Goal: Find specific fact: Find specific fact

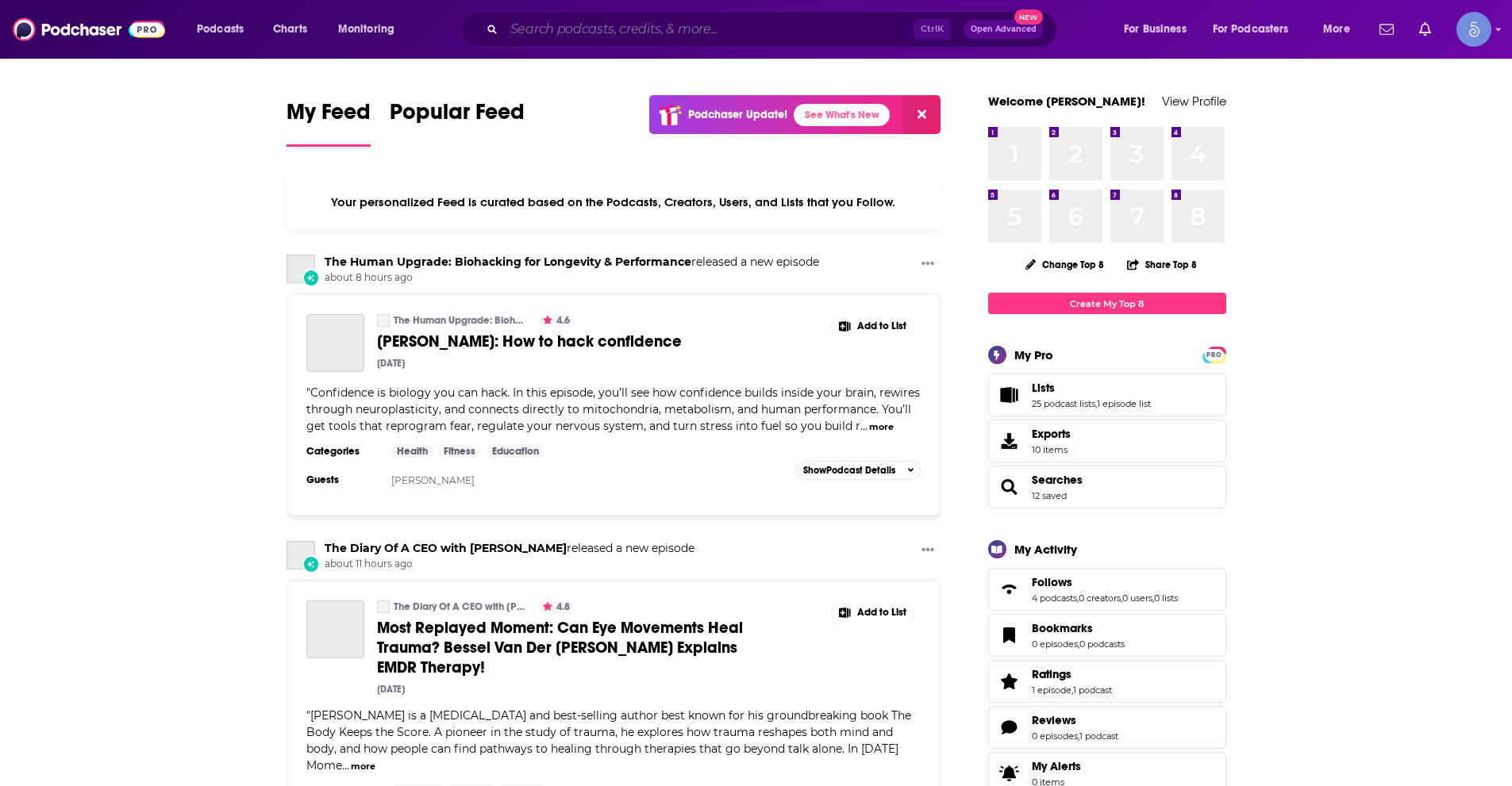
click at [571, 33] on input "Search podcasts, credits, & more..." at bounding box center [708, 29] width 409 height 25
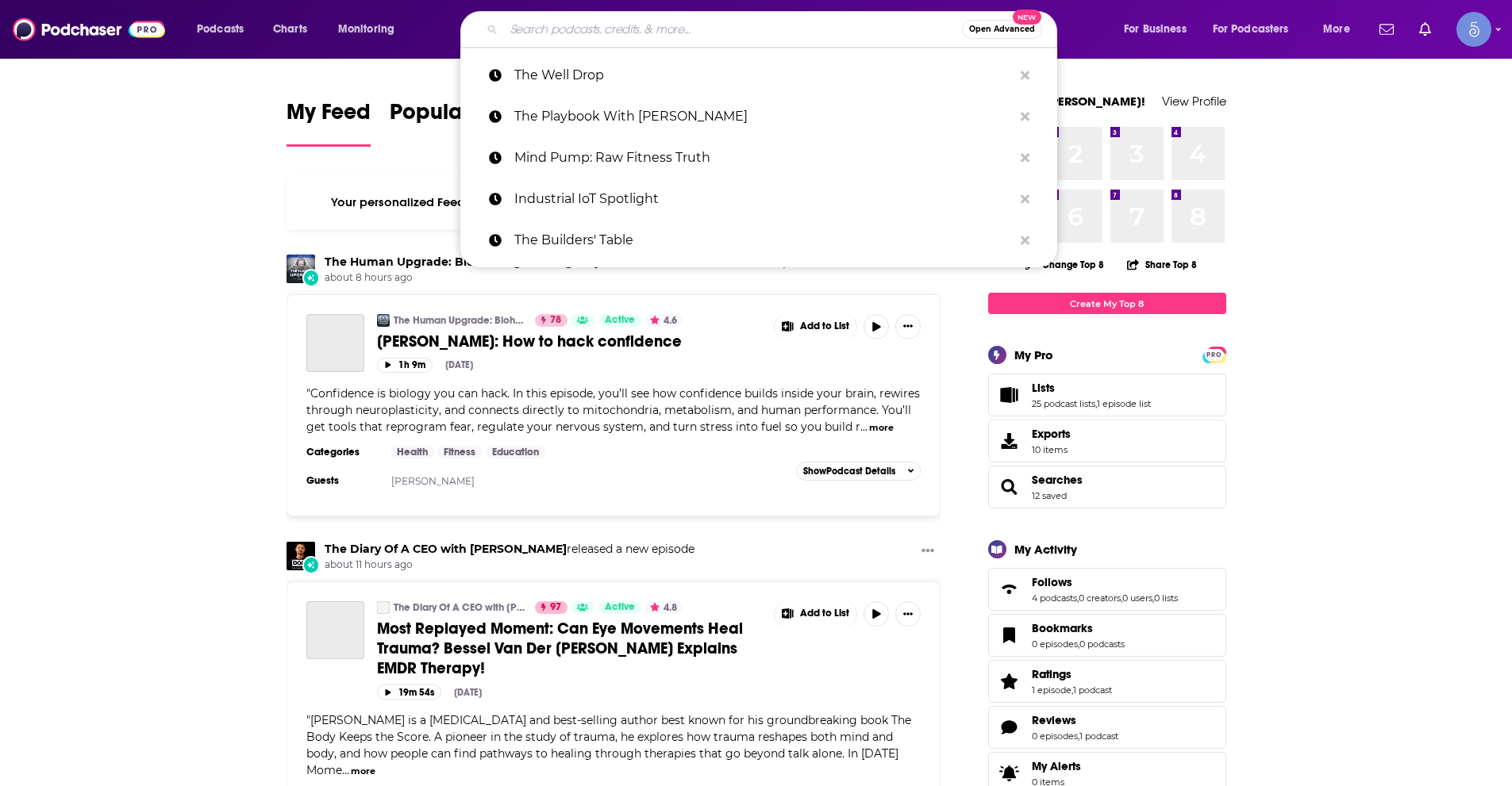
paste input "Let's Walk (with [PERSON_NAME])"
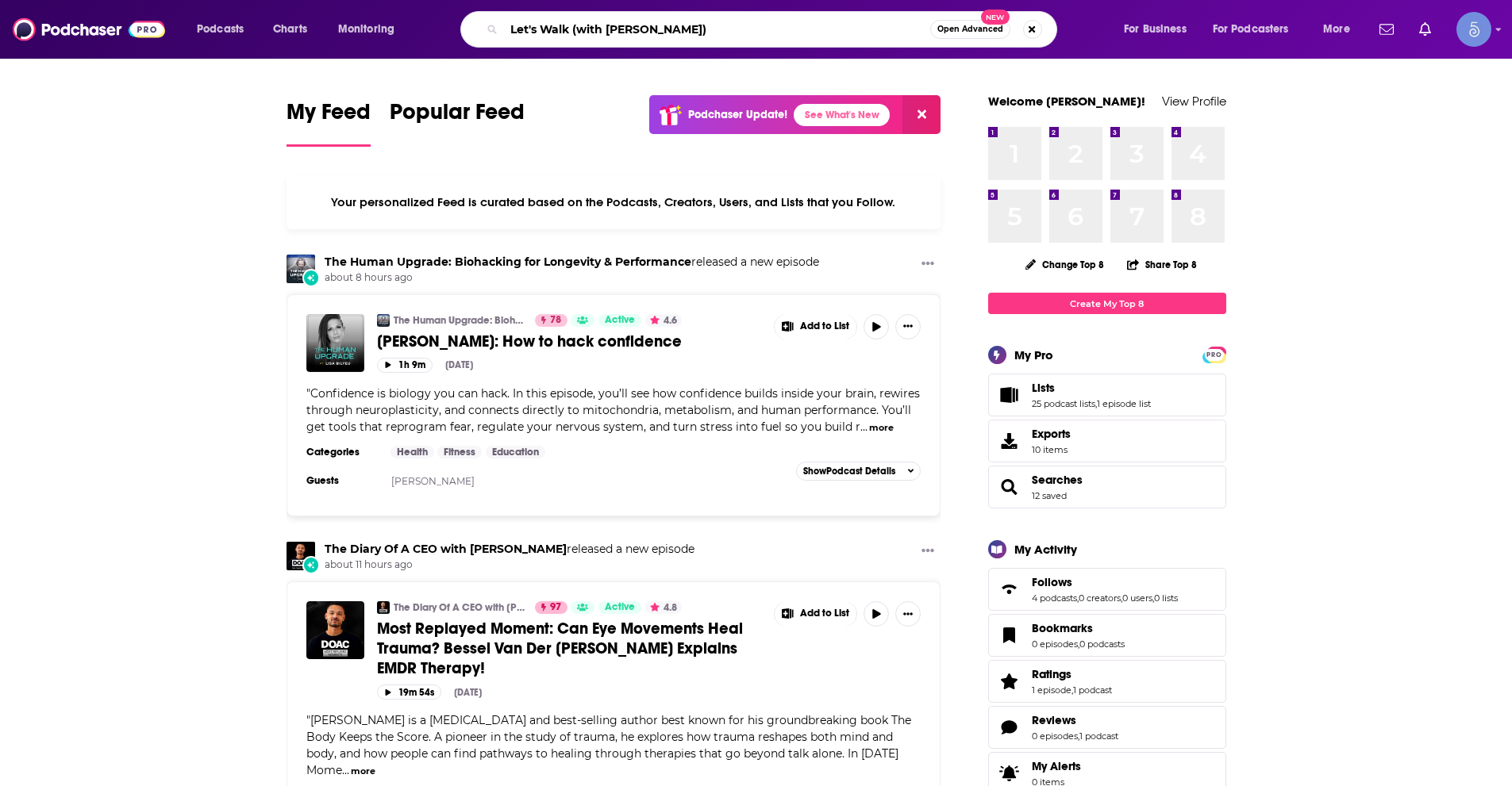
type input "Let's Walk (with [PERSON_NAME])"
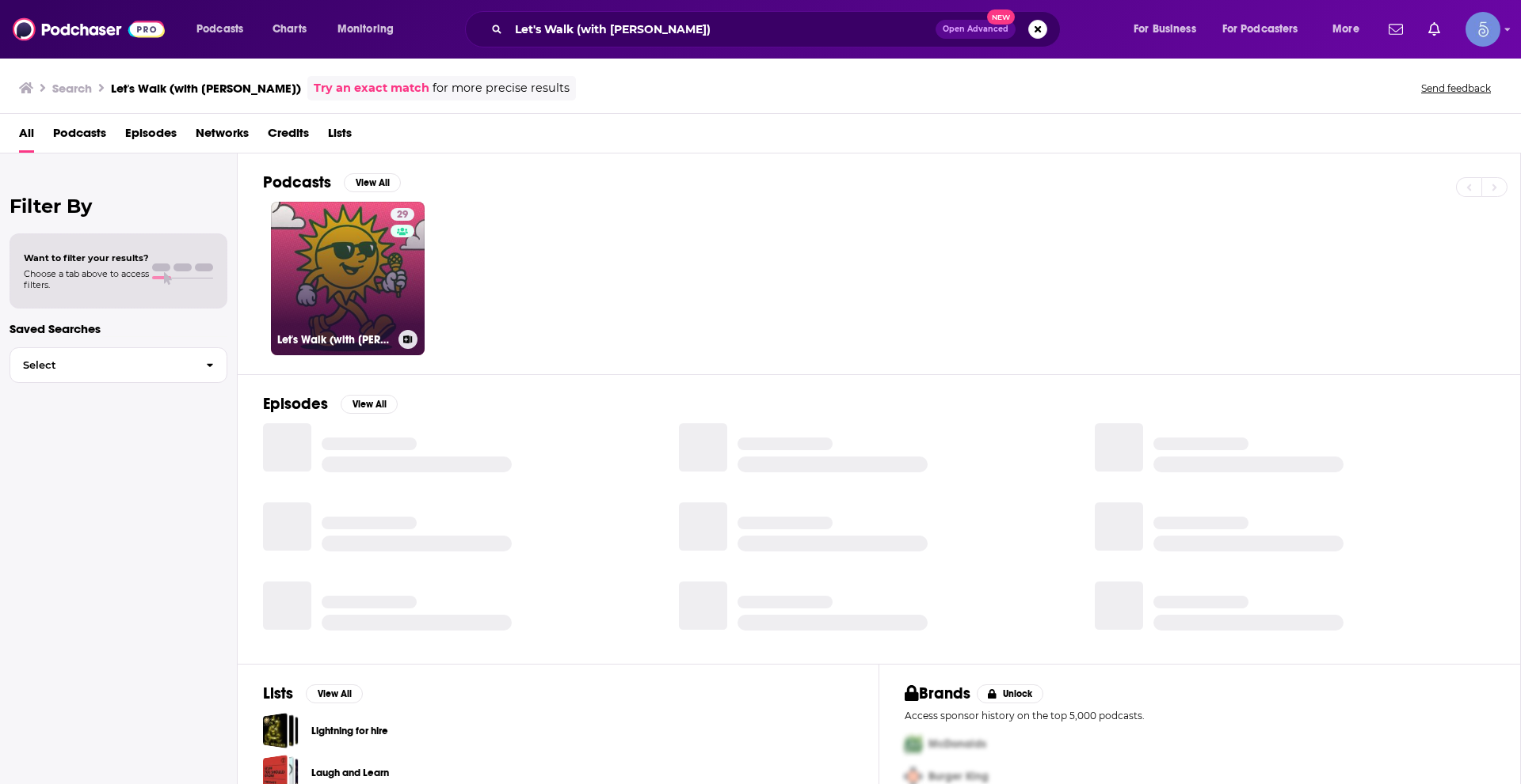
click at [329, 264] on link "29 Let's Walk (with [PERSON_NAME])" at bounding box center [347, 278] width 153 height 153
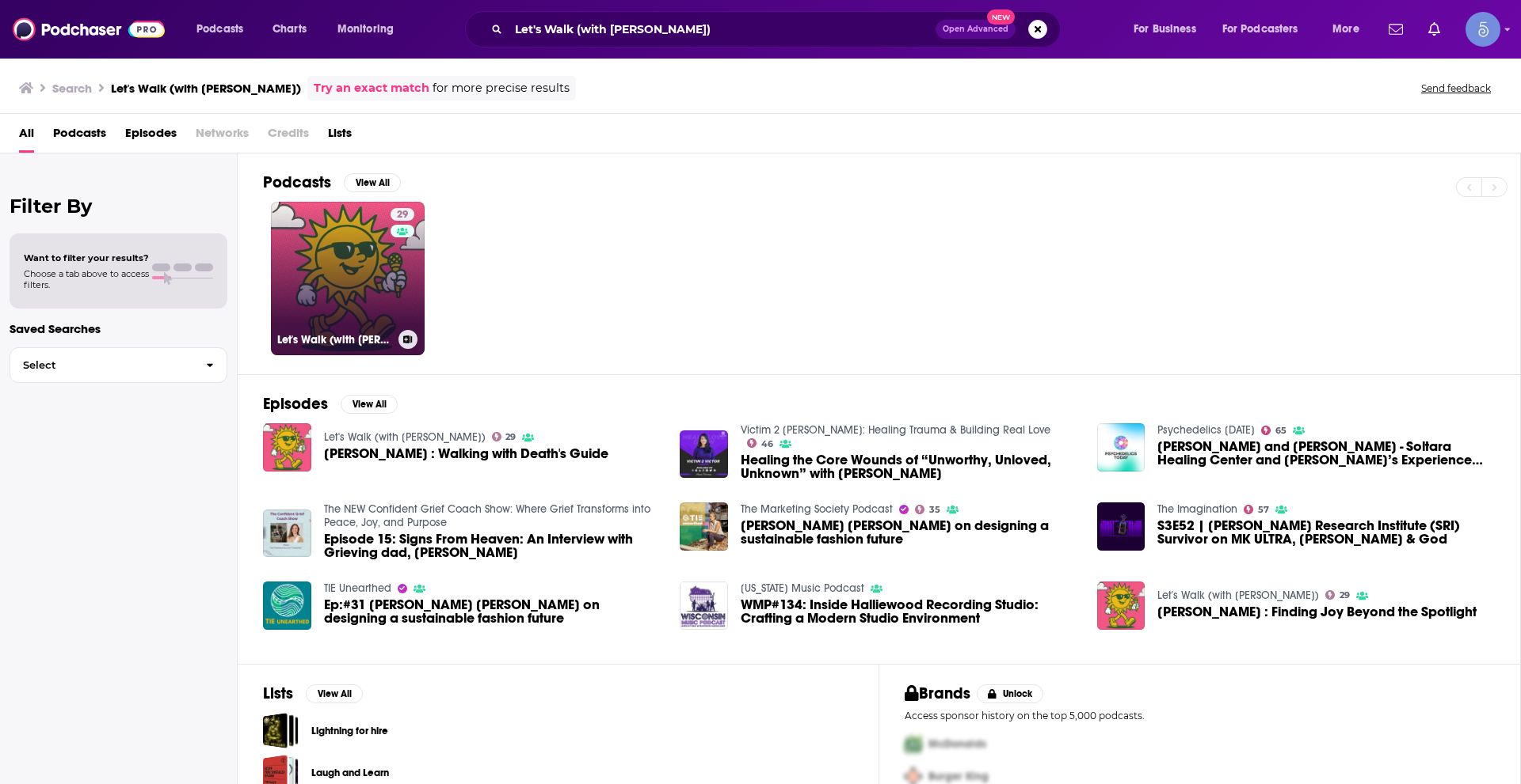
click at [387, 319] on link "29 Let's Walk (with [PERSON_NAME])" at bounding box center [347, 278] width 153 height 153
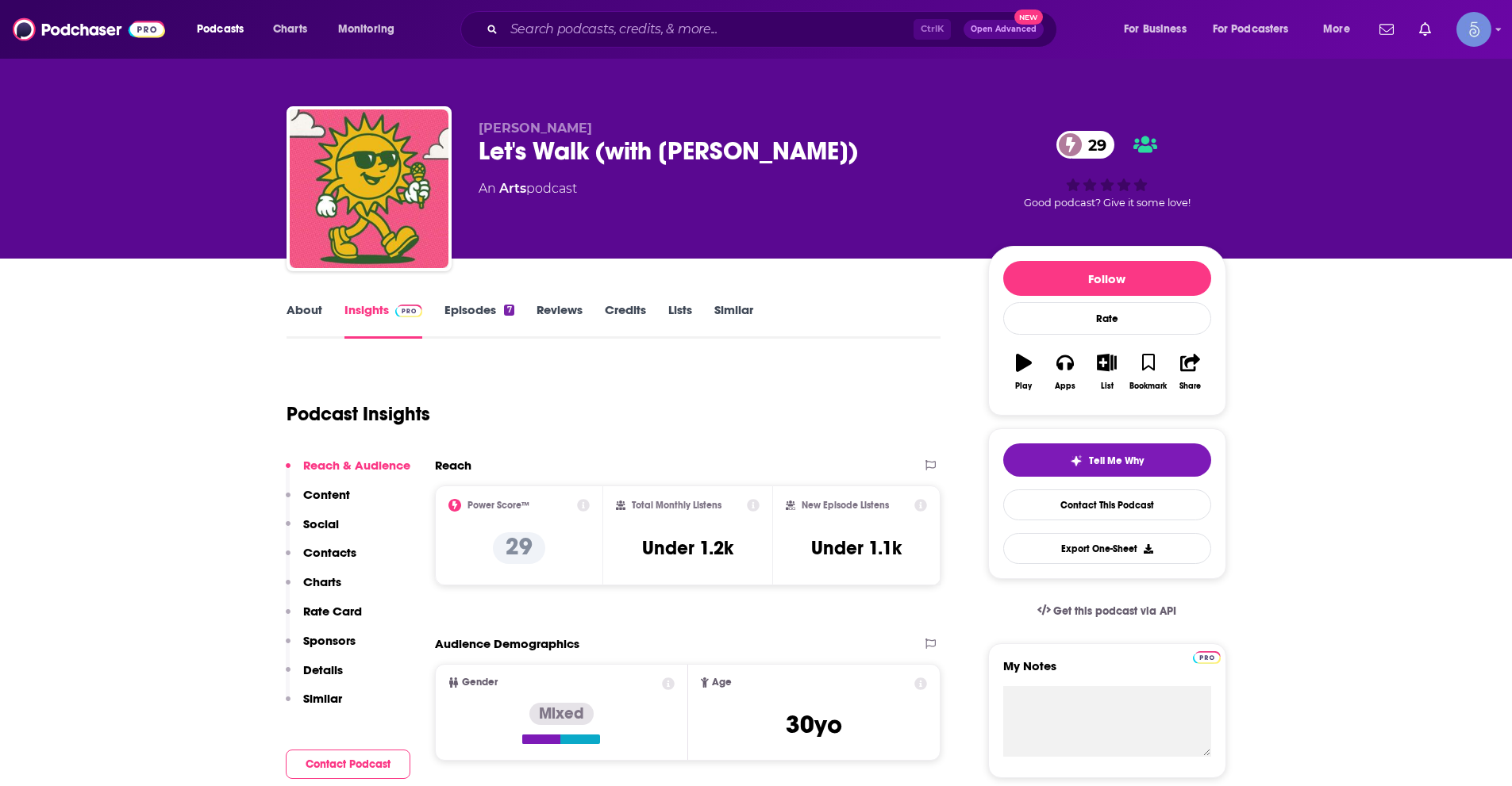
drag, startPoint x: 475, startPoint y: 127, endPoint x: 626, endPoint y: 131, distance: 151.1
click at [626, 131] on div "[PERSON_NAME] Let's Walk (with [PERSON_NAME]) 29 An Arts podcast 29 Good podcas…" at bounding box center [756, 192] width 940 height 171
copy span "[PERSON_NAME]"
